Goal: Answer question/provide support: Share knowledge or assist other users

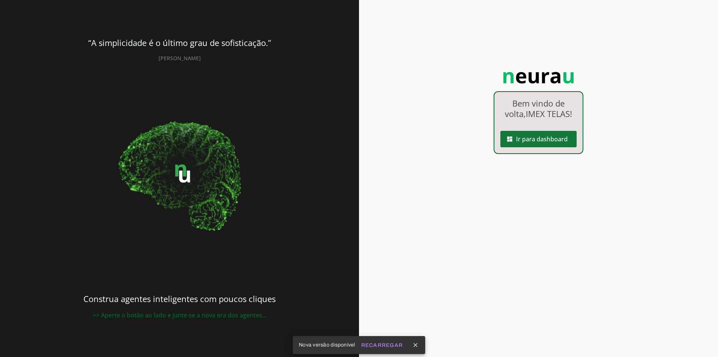
click at [539, 139] on span at bounding box center [538, 139] width 76 height 18
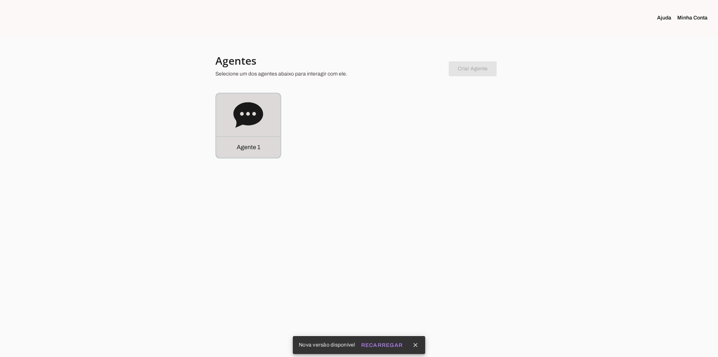
click at [260, 124] on icon at bounding box center [248, 115] width 30 height 30
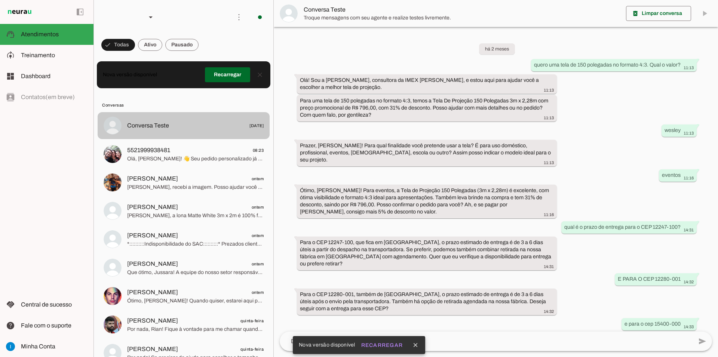
scroll to position [341, 0]
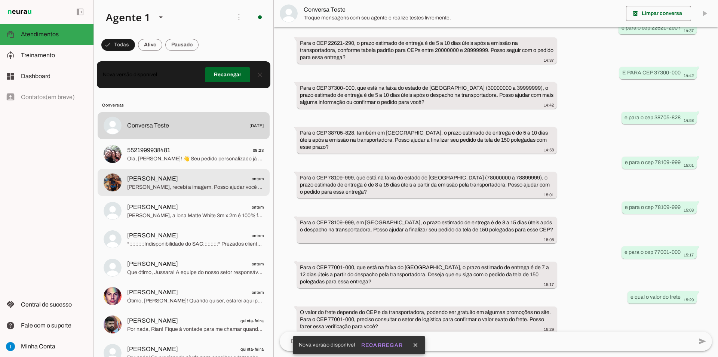
click at [221, 174] on span "[PERSON_NAME] ontem" at bounding box center [195, 178] width 136 height 9
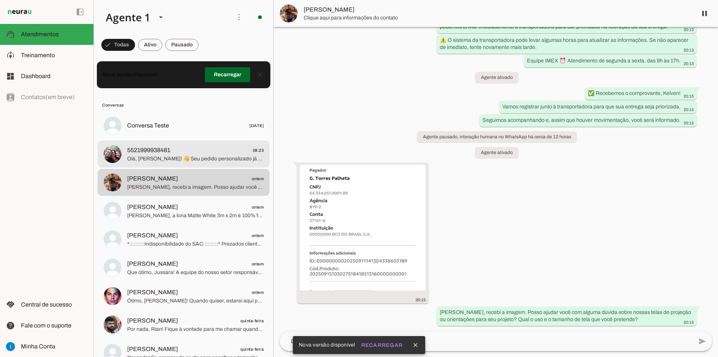
scroll to position [3100, 0]
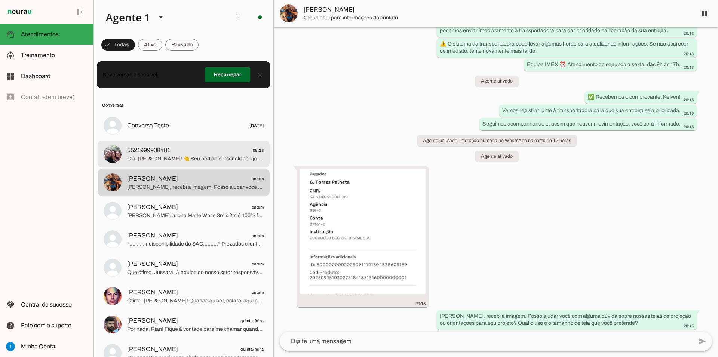
click at [221, 155] on span "Olá, [PERSON_NAME]! 👋 Seu pedido personalizado já está em processo de transport…" at bounding box center [195, 158] width 136 height 7
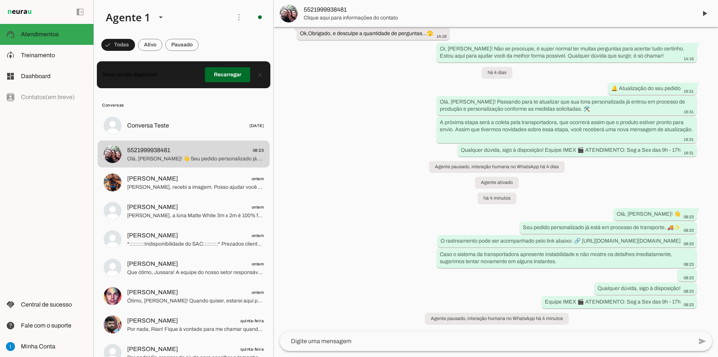
scroll to position [4739, 0]
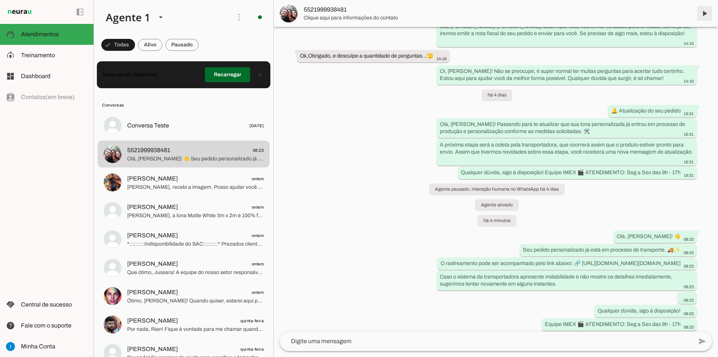
click at [704, 15] on span at bounding box center [704, 13] width 18 height 18
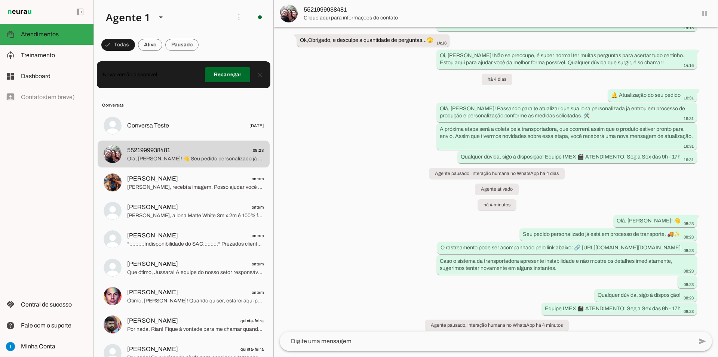
scroll to position [4755, 0]
click at [228, 75] on span at bounding box center [227, 75] width 45 height 18
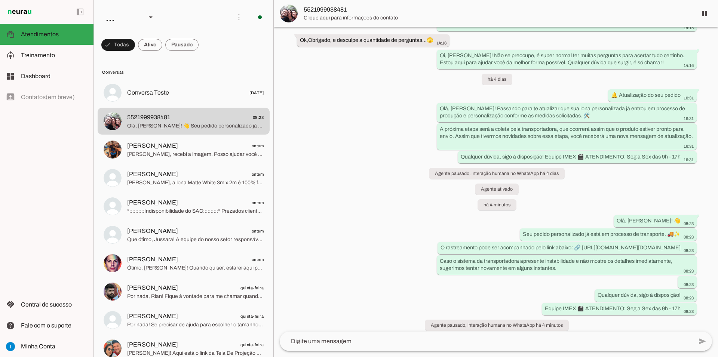
scroll to position [4755, 0]
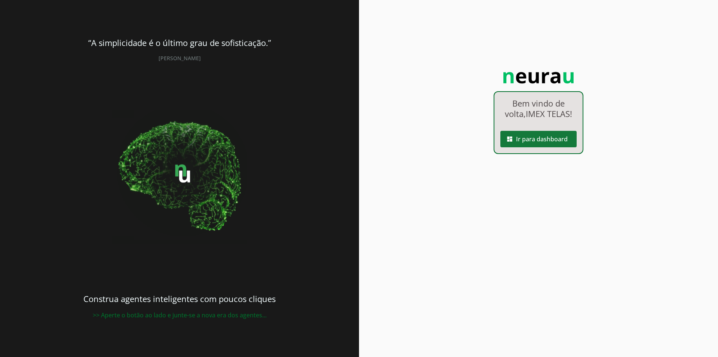
click at [544, 142] on span at bounding box center [538, 139] width 76 height 18
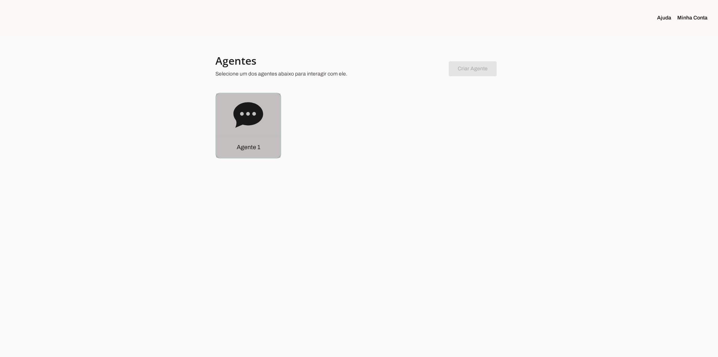
click at [258, 128] on icon at bounding box center [248, 115] width 30 height 30
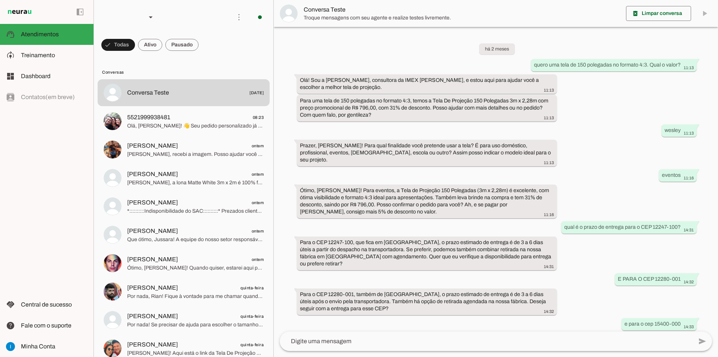
scroll to position [341, 0]
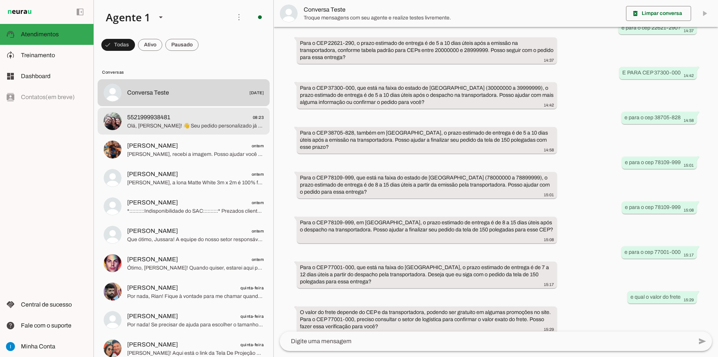
click at [228, 113] on span "5521999938481 08:23" at bounding box center [195, 117] width 136 height 9
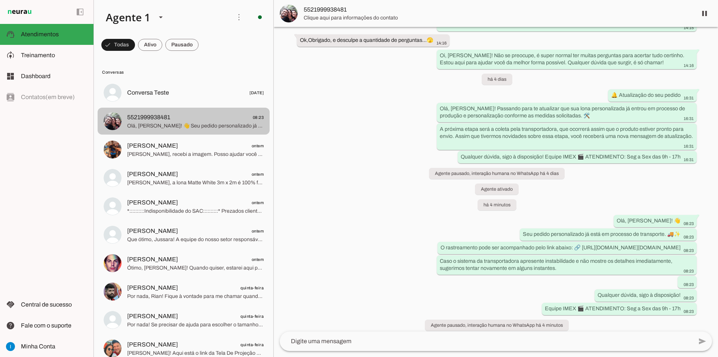
scroll to position [4755, 0]
